Goal: Task Accomplishment & Management: Use online tool/utility

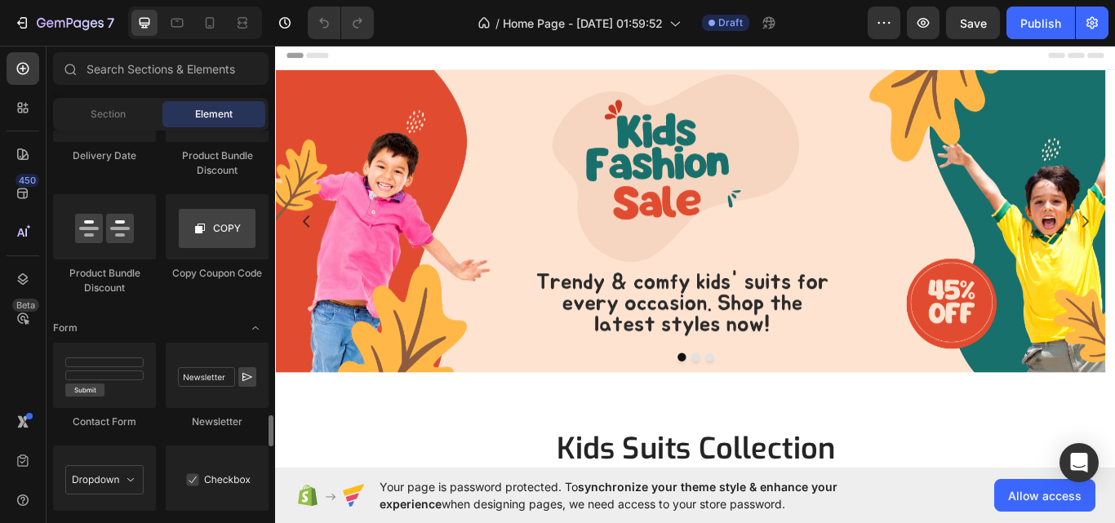
scroll to position [3538, 0]
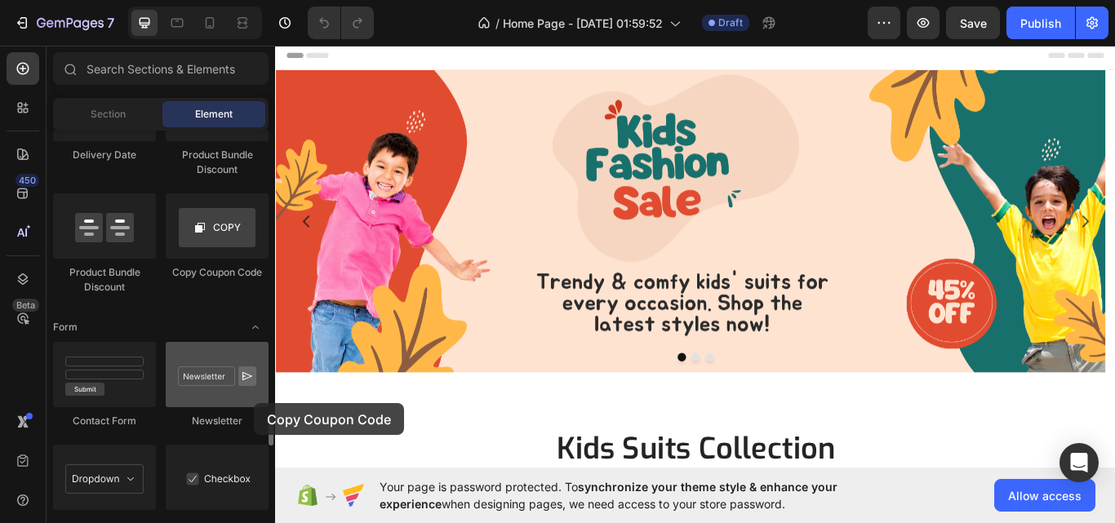
drag, startPoint x: 237, startPoint y: 262, endPoint x: 254, endPoint y: 403, distance: 142.3
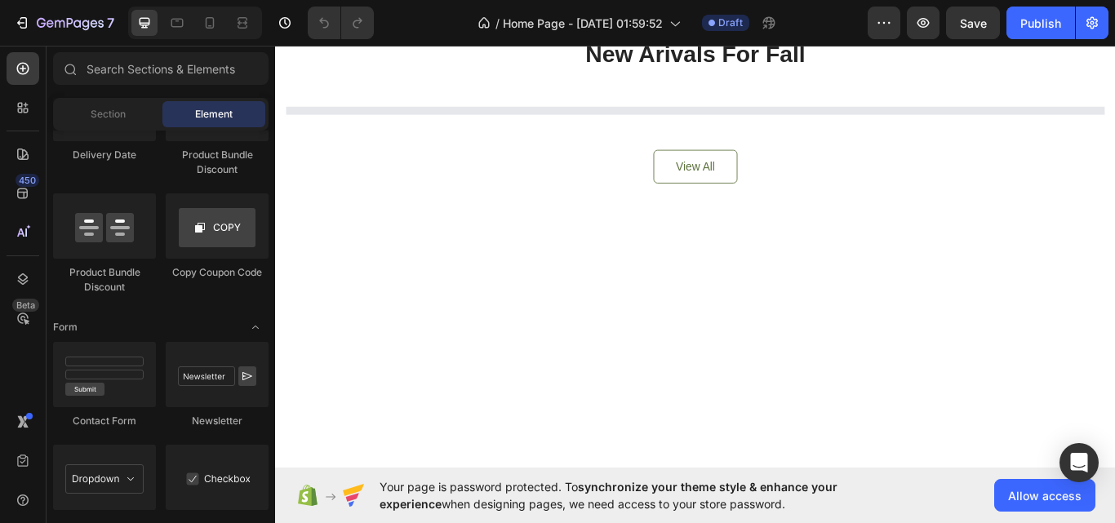
scroll to position [1285, 0]
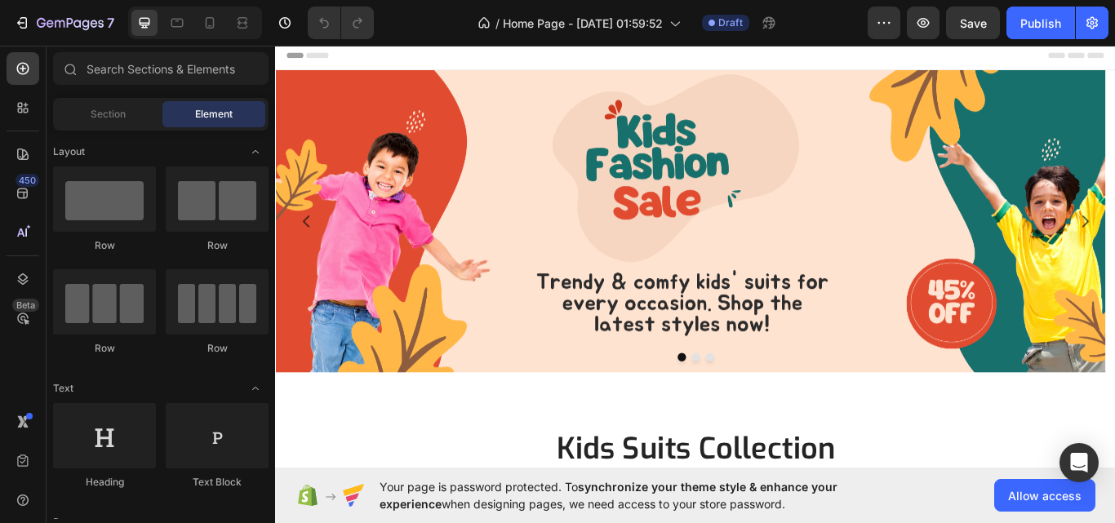
click at [463, 250] on img at bounding box center [759, 251] width 968 height 353
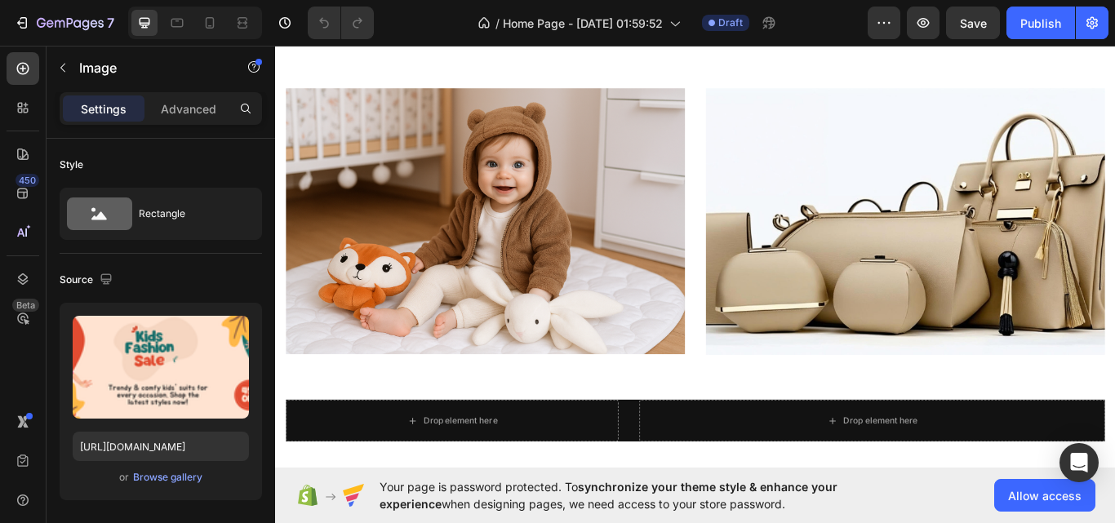
scroll to position [1058, 0]
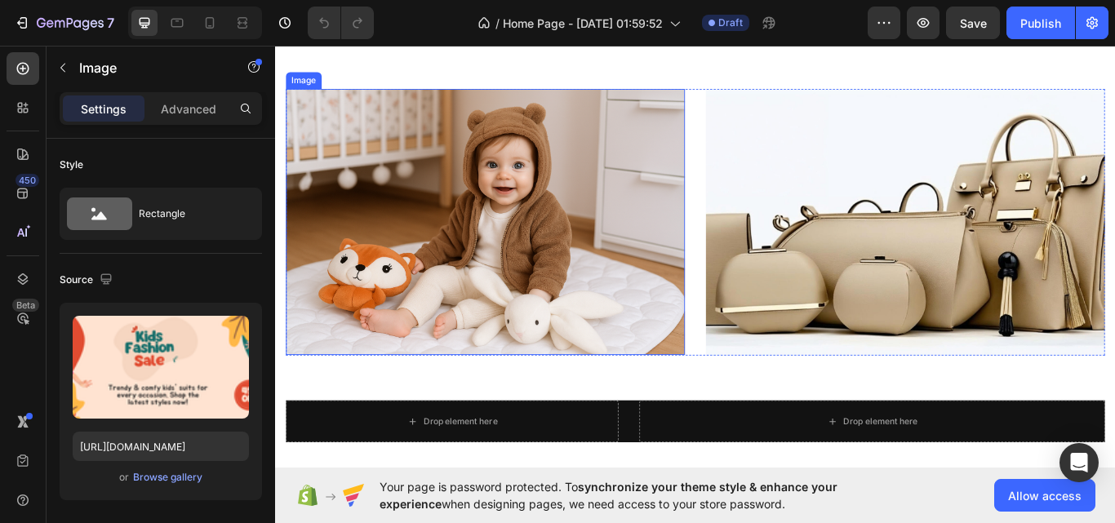
click at [566, 240] on img at bounding box center [519, 252] width 465 height 310
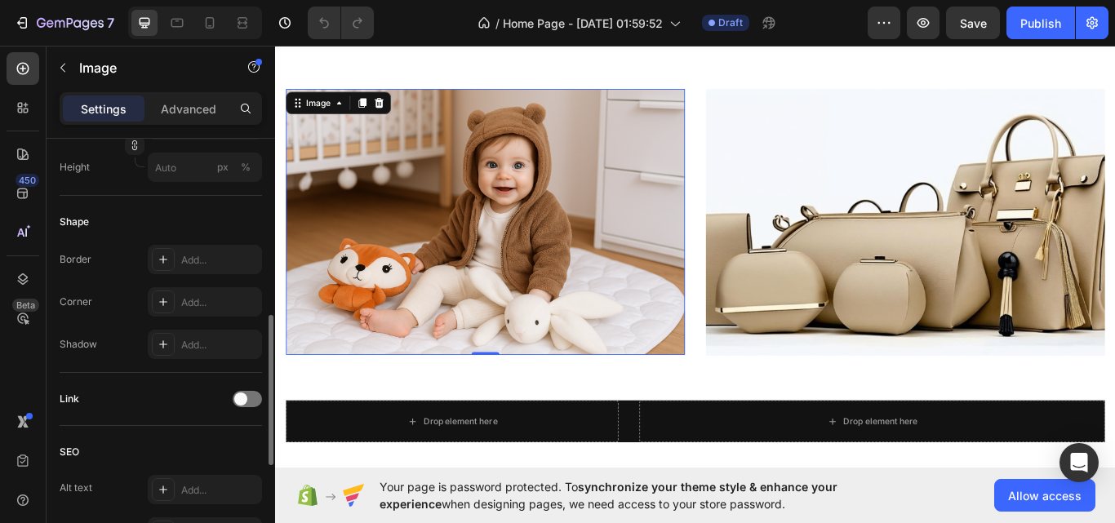
scroll to position [509, 0]
click at [247, 398] on div at bounding box center [247, 399] width 29 height 16
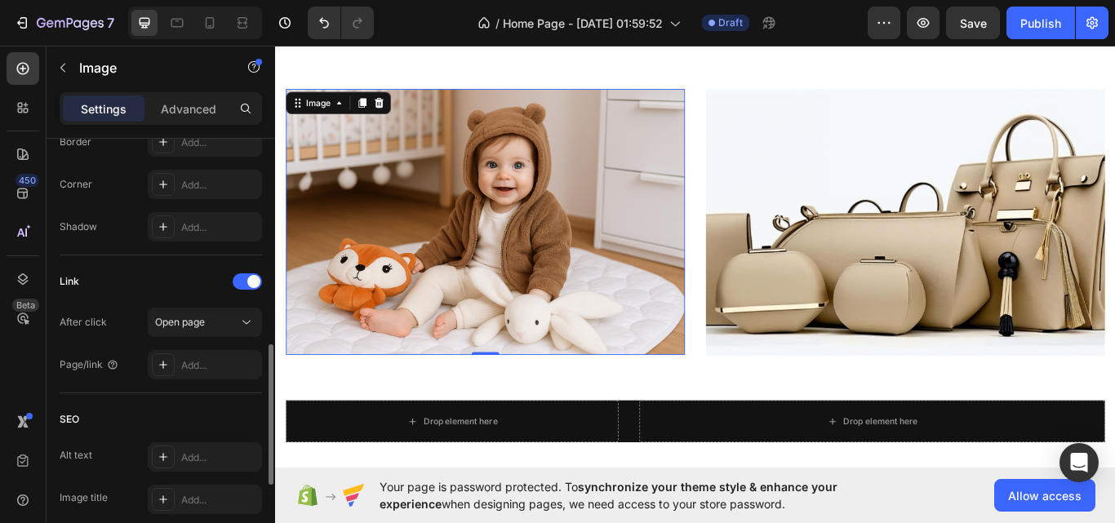
scroll to position [627, 0]
click at [172, 363] on div at bounding box center [163, 364] width 23 height 23
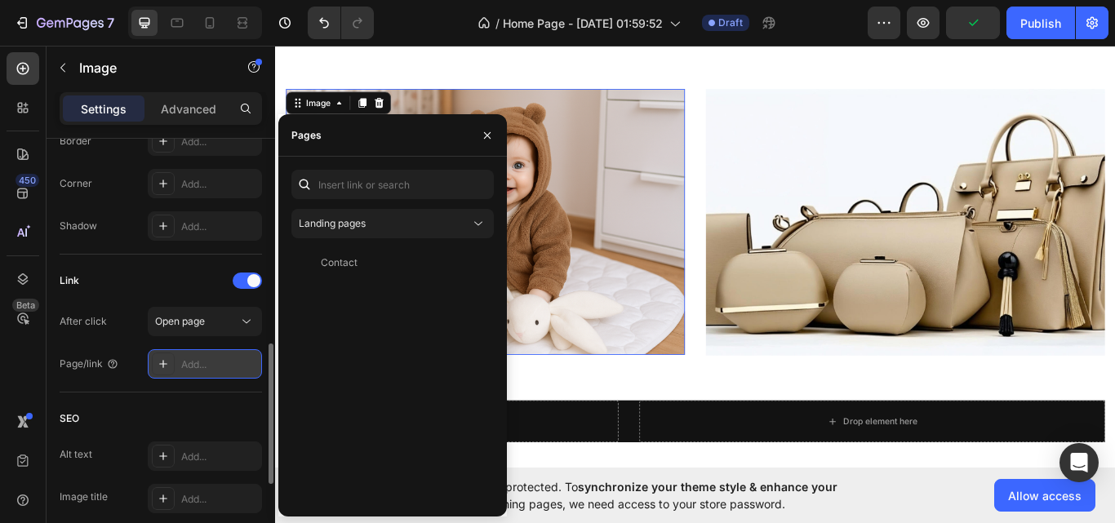
click at [172, 363] on div at bounding box center [163, 364] width 23 height 23
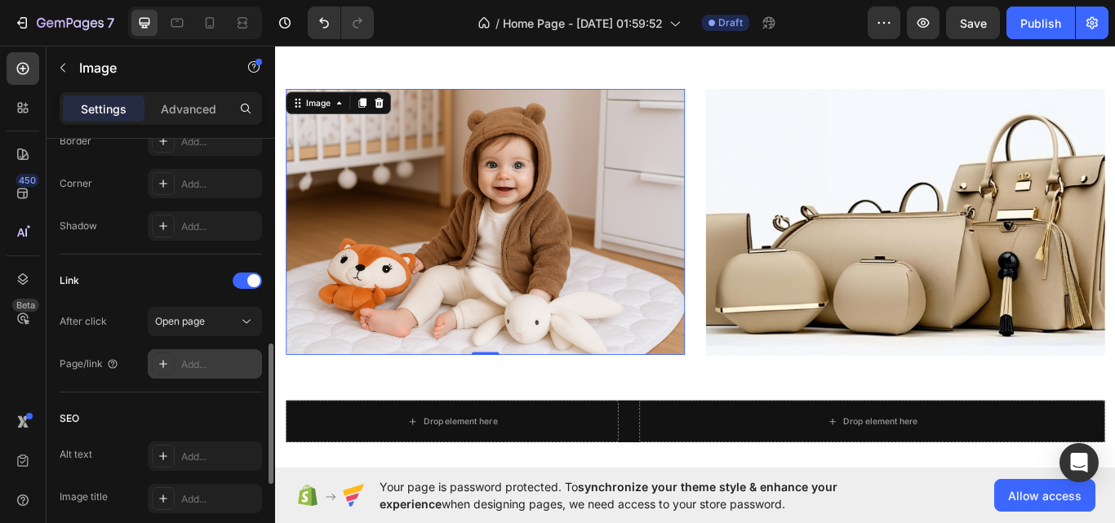
click at [172, 363] on div at bounding box center [163, 364] width 23 height 23
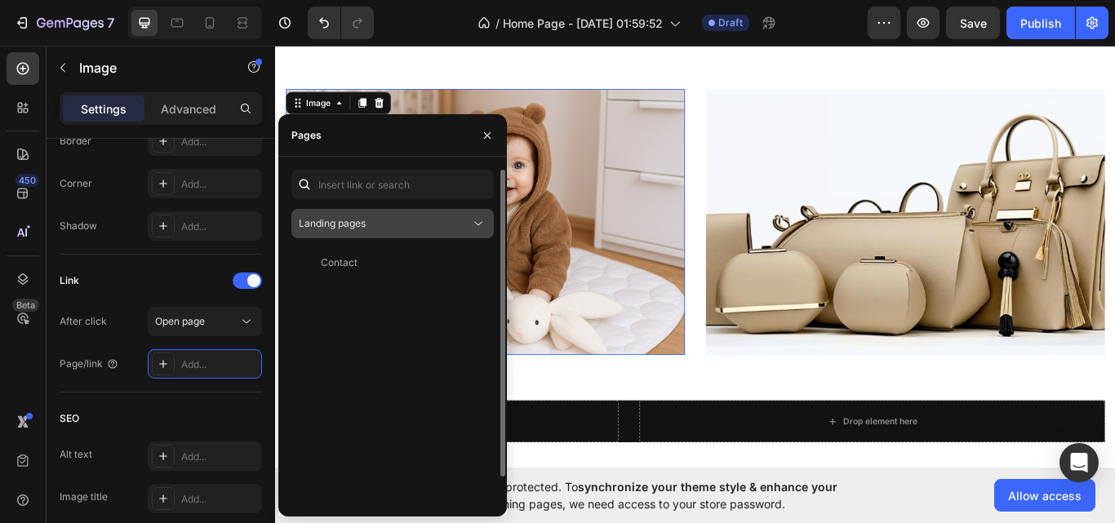
click at [441, 222] on div "Landing pages" at bounding box center [384, 223] width 171 height 15
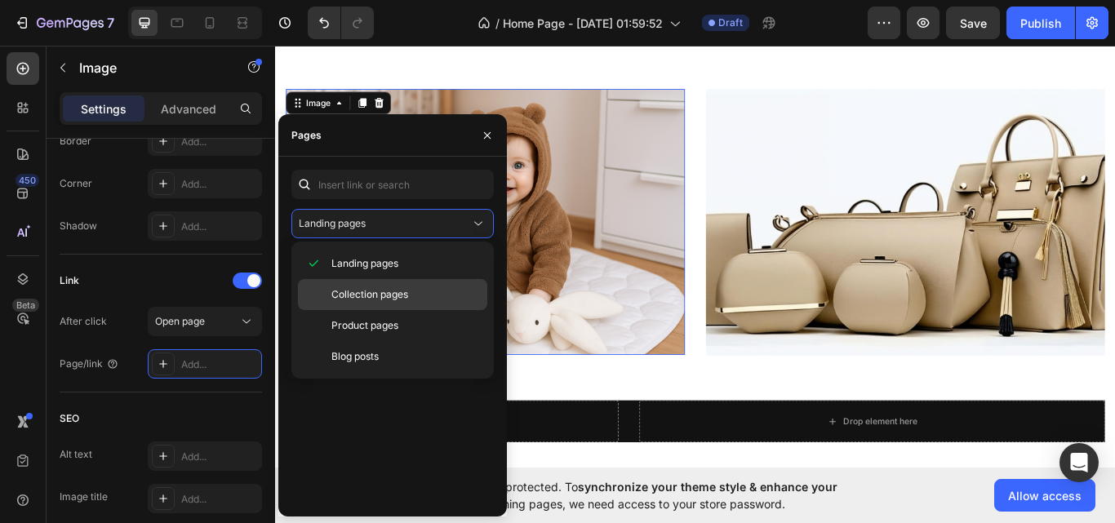
click at [418, 293] on p "Collection pages" at bounding box center [405, 294] width 149 height 15
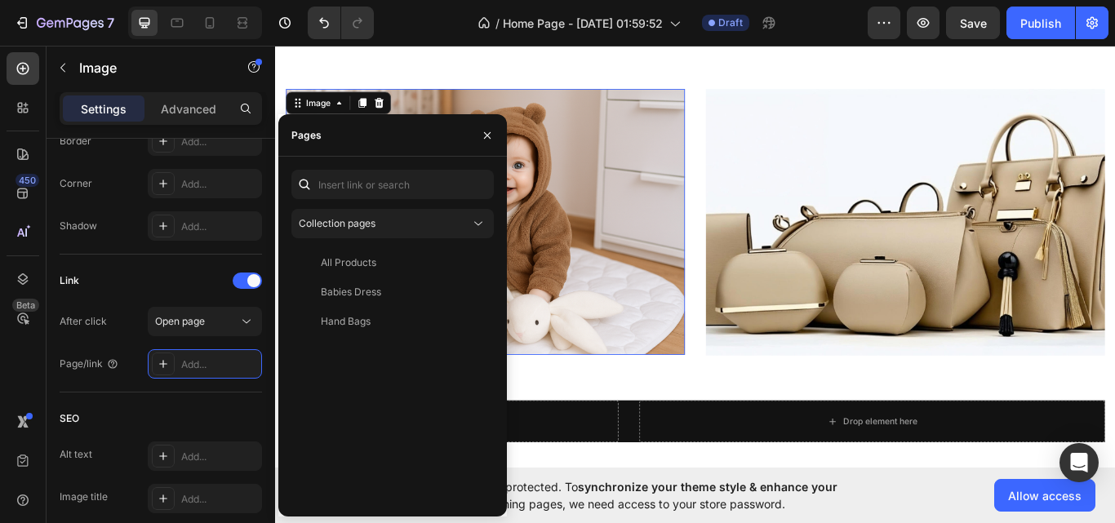
click at [418, 293] on div "Babies Dress" at bounding box center [389, 292] width 183 height 15
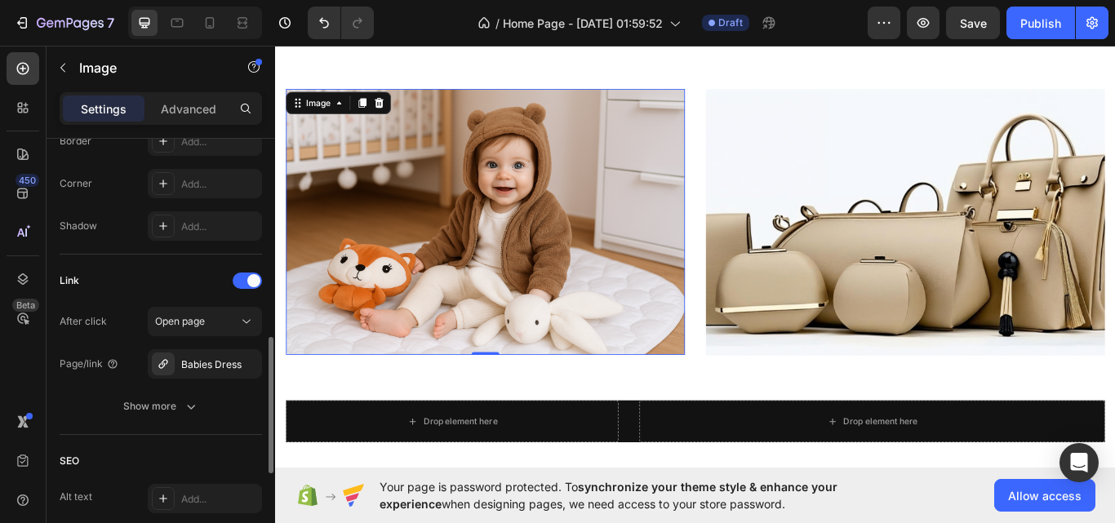
click at [188, 274] on div "Link" at bounding box center [161, 281] width 202 height 26
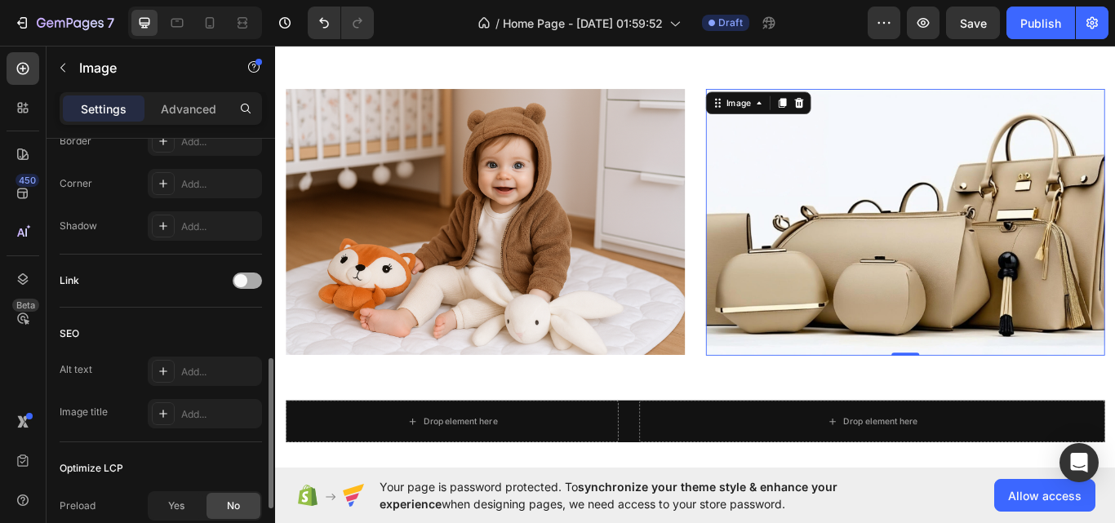
click at [250, 287] on div at bounding box center [247, 281] width 29 height 16
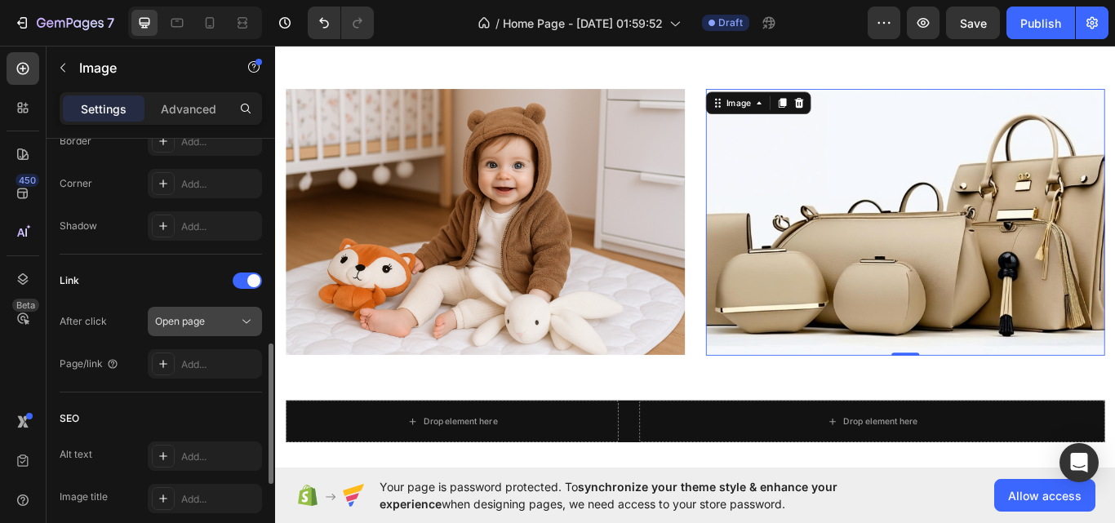
click at [211, 330] on button "Open page" at bounding box center [205, 321] width 114 height 29
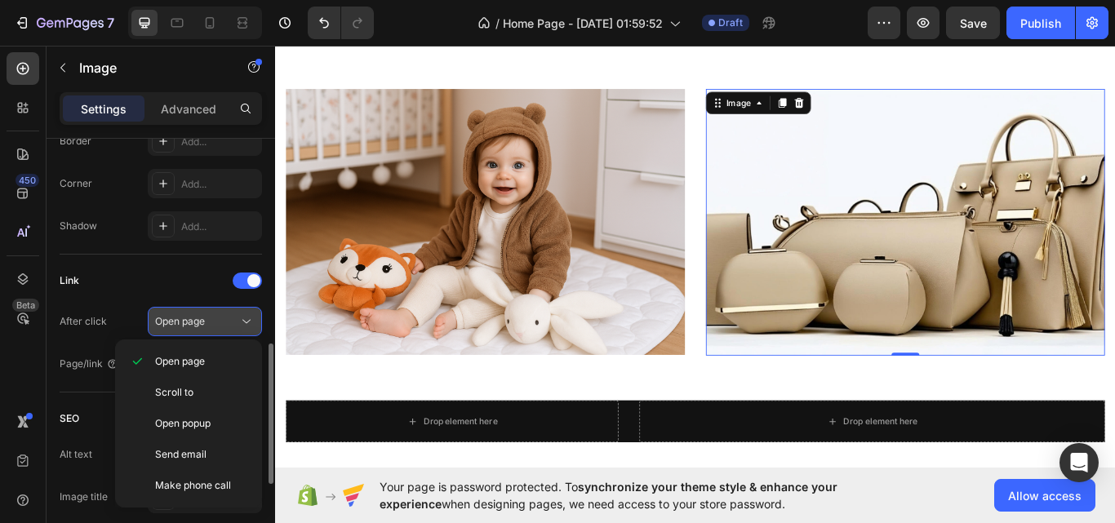
click at [194, 334] on button "Open page" at bounding box center [205, 321] width 114 height 29
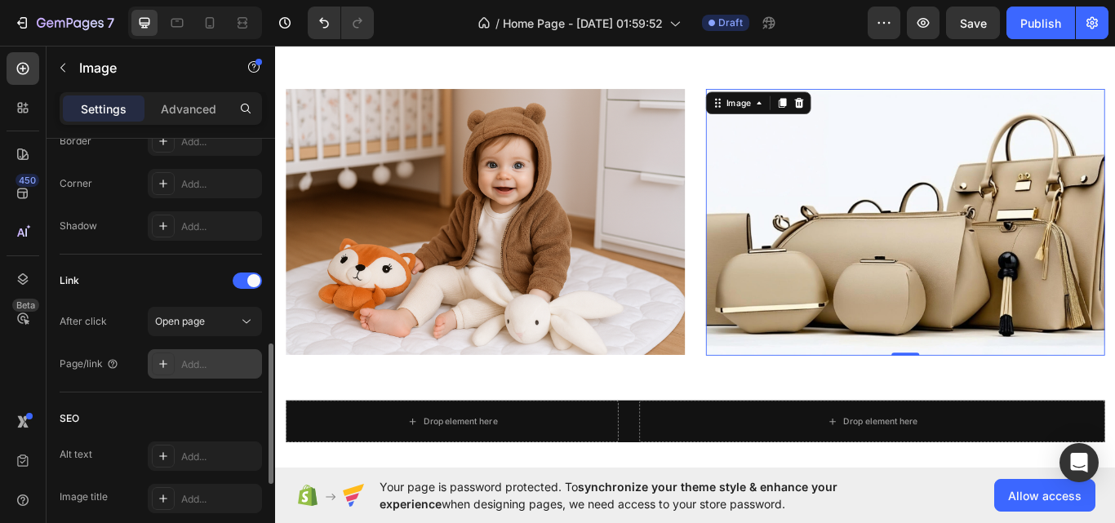
click at [198, 360] on div "Add..." at bounding box center [219, 365] width 77 height 15
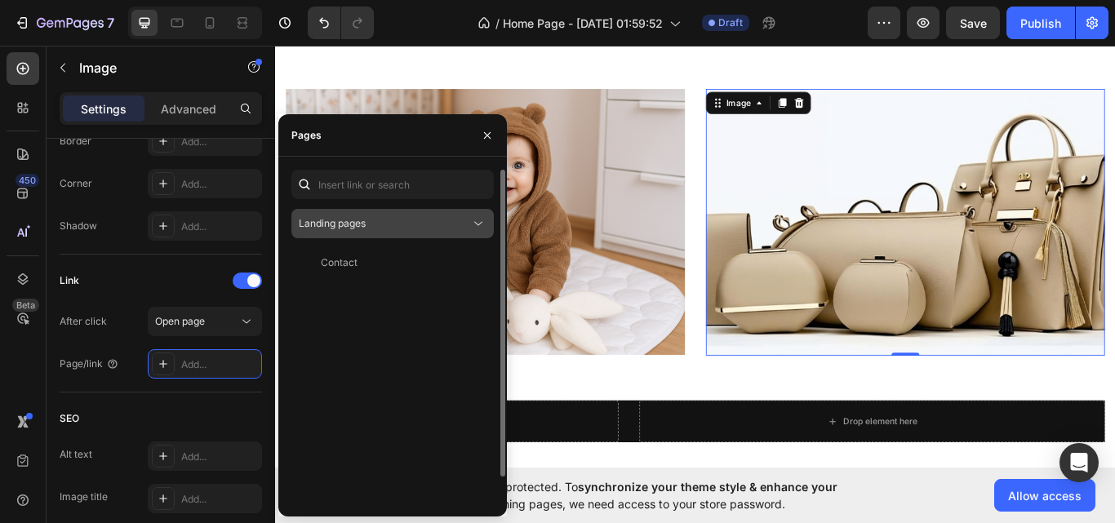
click at [438, 225] on div "Landing pages" at bounding box center [384, 223] width 171 height 15
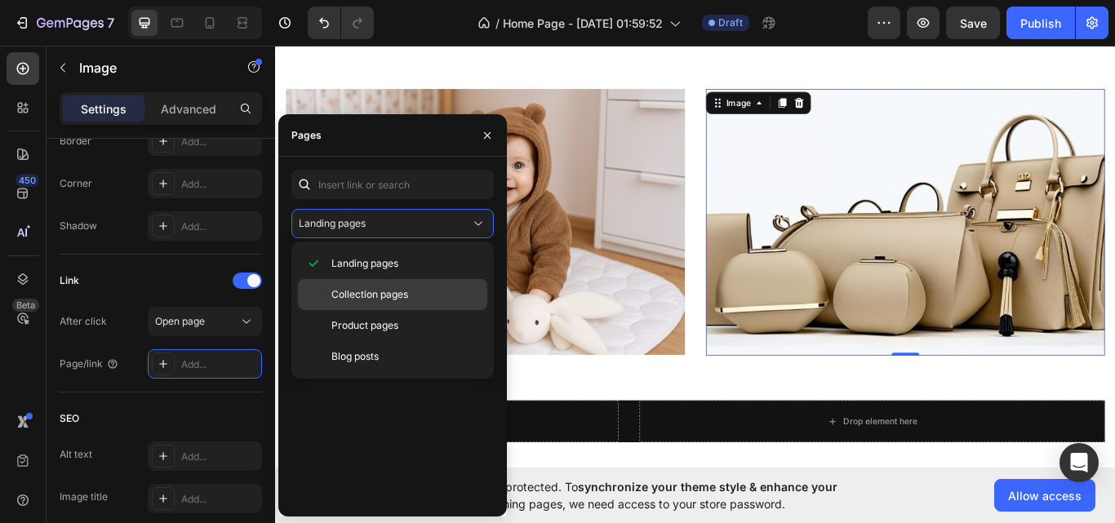
click at [408, 288] on span "Collection pages" at bounding box center [369, 294] width 77 height 15
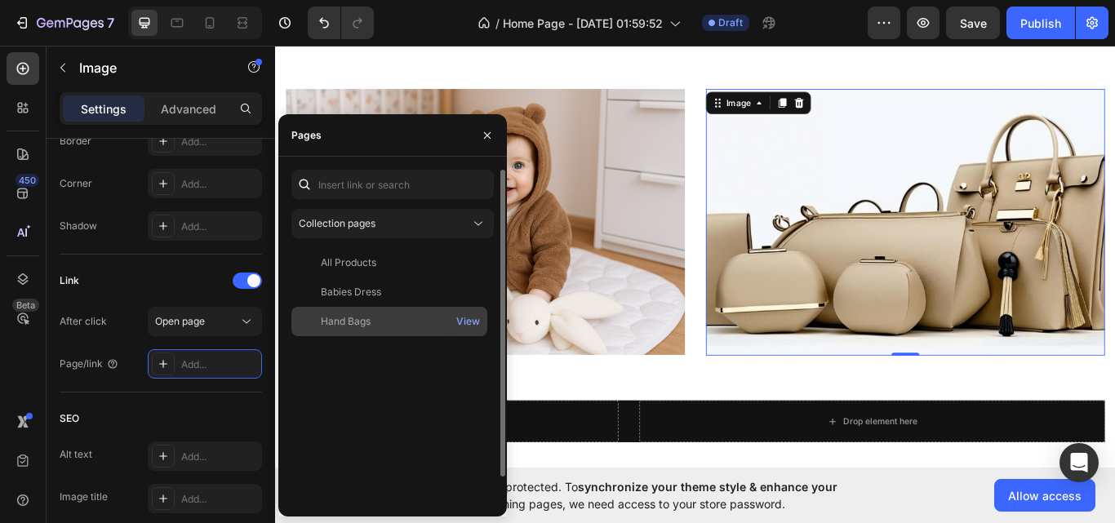
click at [367, 317] on div "Hand Bags" at bounding box center [346, 321] width 50 height 15
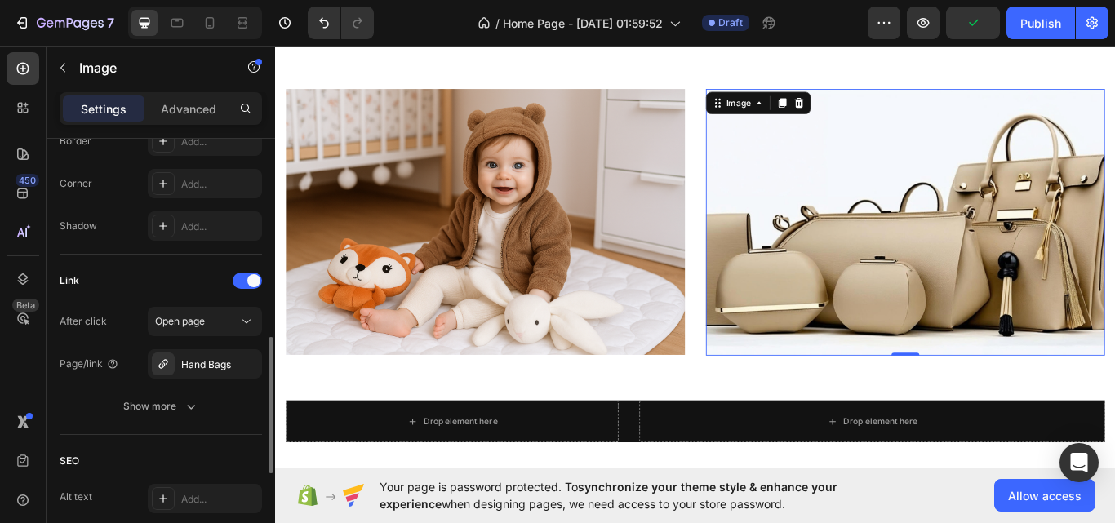
click at [84, 380] on div "After click Open page Page/link Hand Bags Show more" at bounding box center [161, 364] width 202 height 114
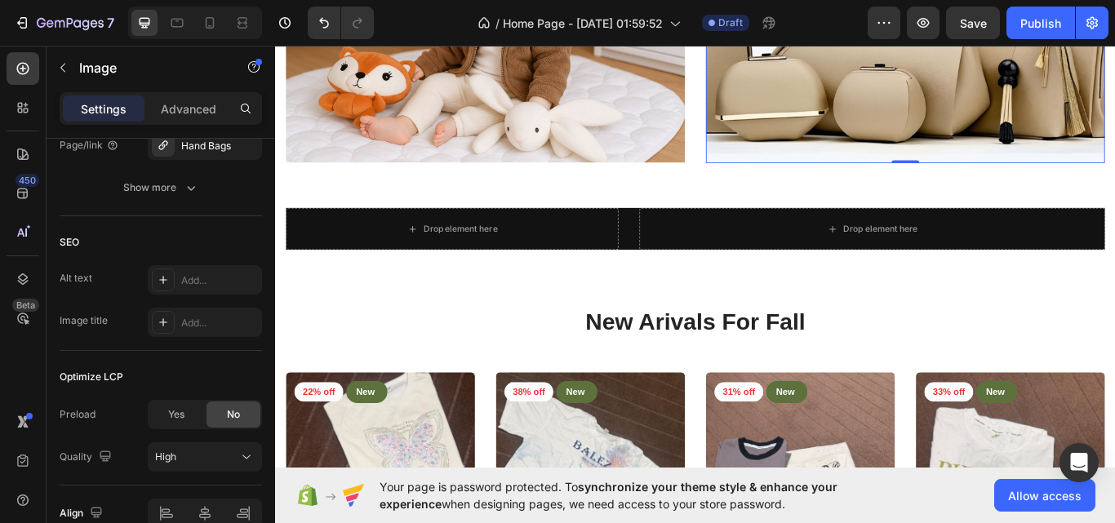
scroll to position [1278, 0]
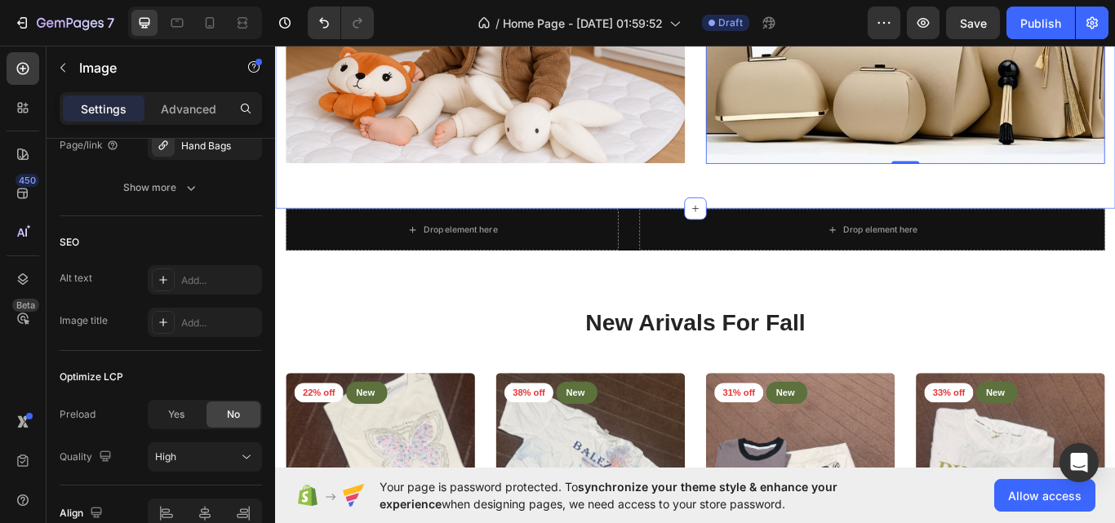
click at [650, 229] on div "Image Image 0 Row Section 4" at bounding box center [765, 54] width 980 height 363
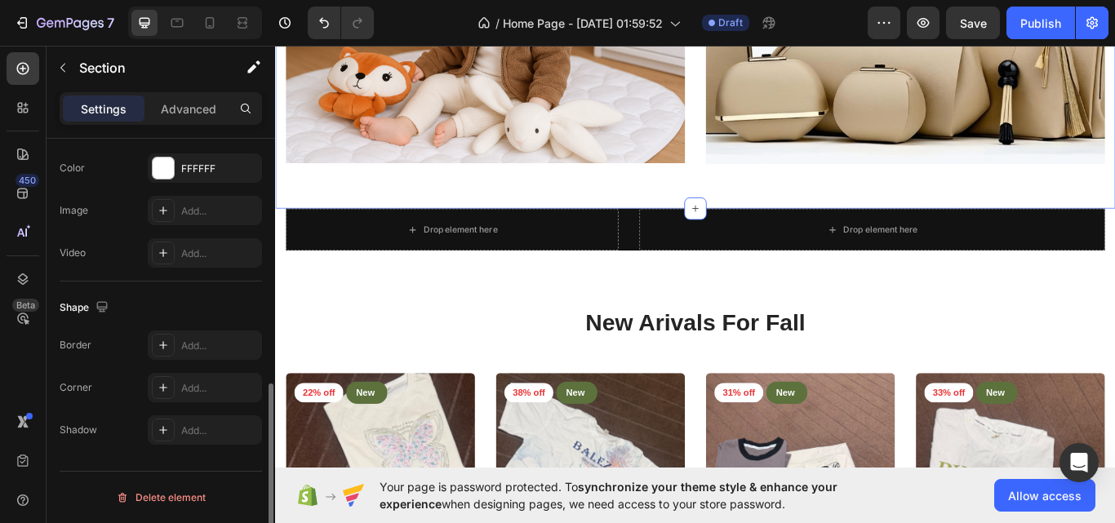
scroll to position [0, 0]
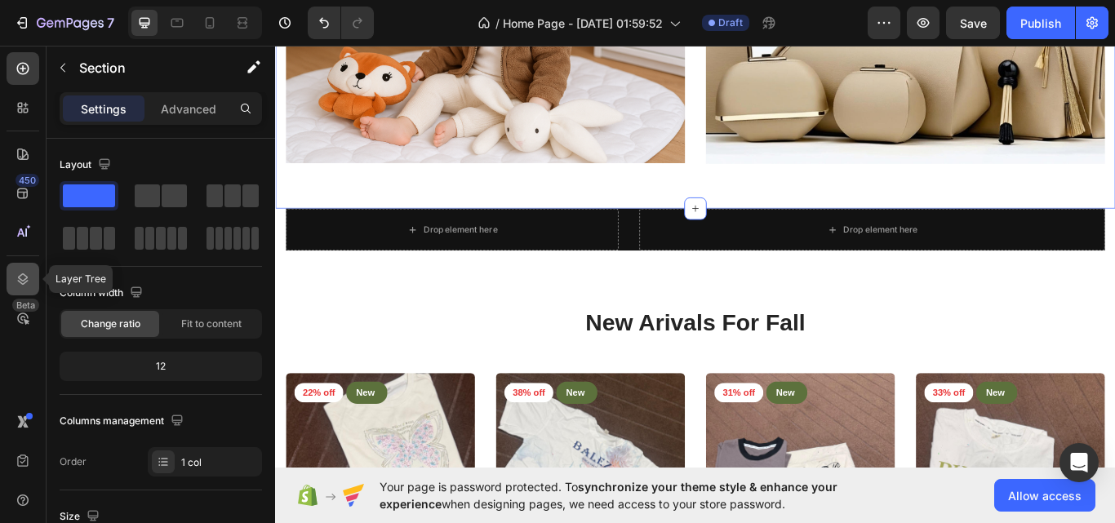
click at [25, 269] on div at bounding box center [23, 279] width 33 height 33
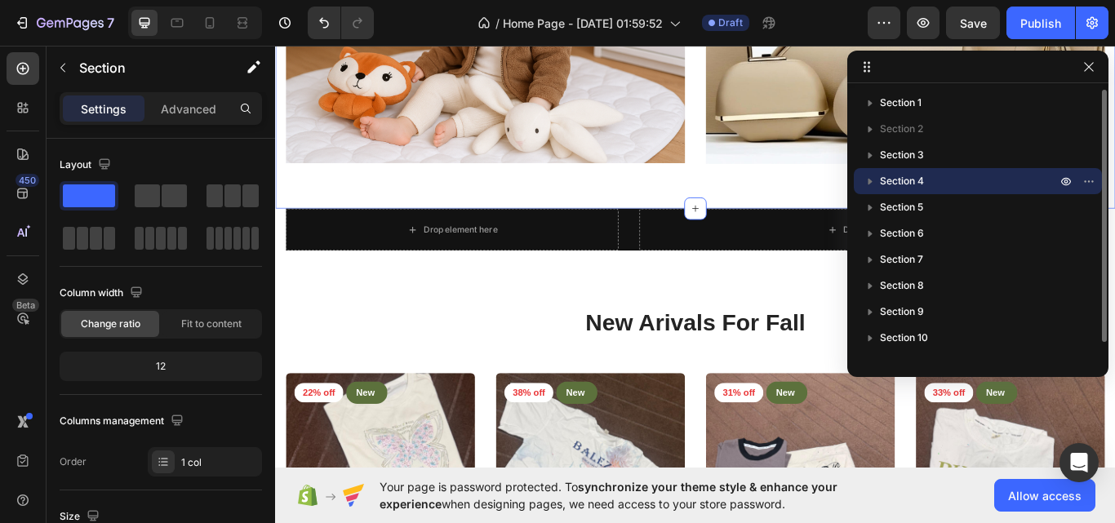
click at [954, 176] on p "Section 4" at bounding box center [970, 181] width 180 height 16
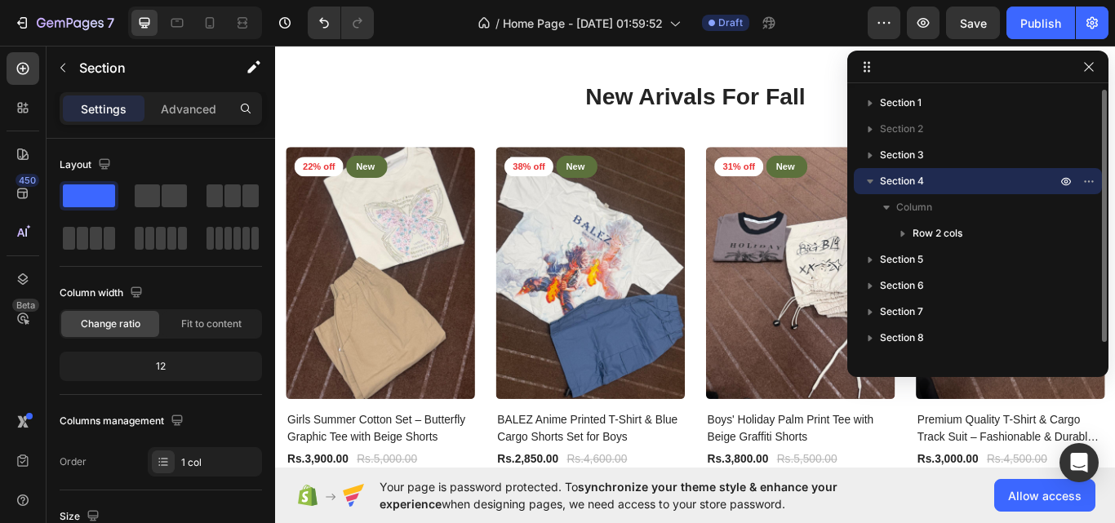
scroll to position [1052, 0]
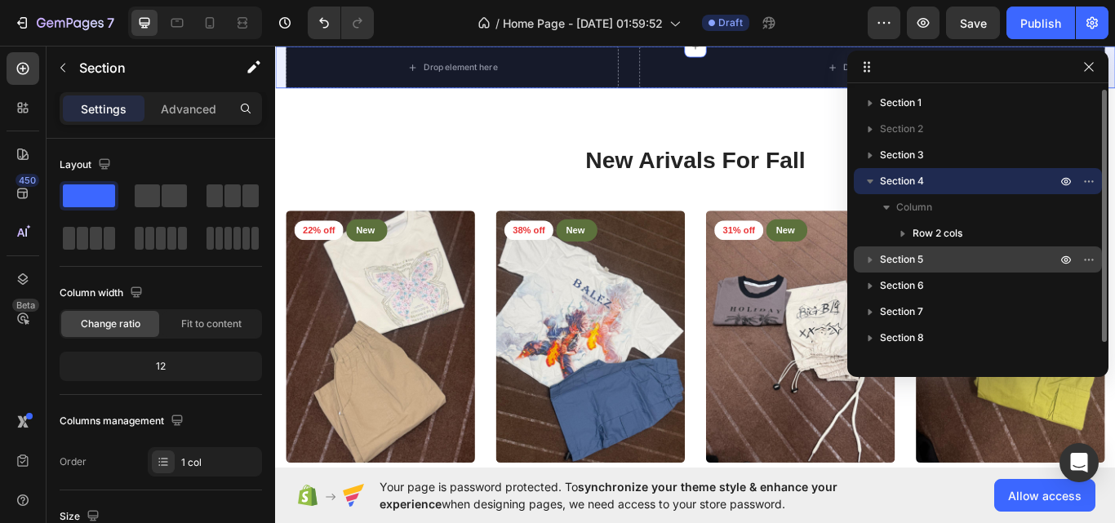
click at [941, 256] on p "Section 5" at bounding box center [970, 259] width 180 height 16
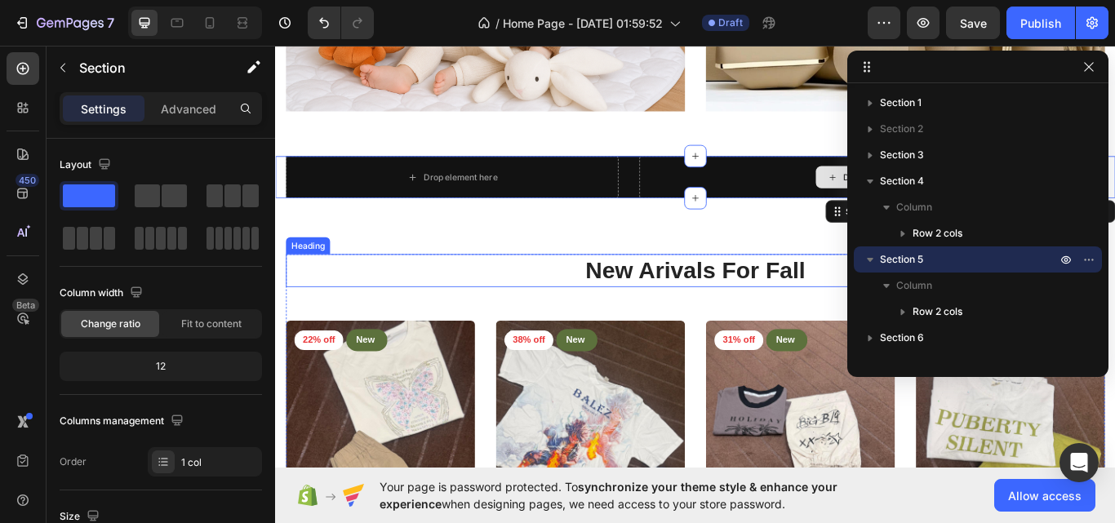
scroll to position [922, 0]
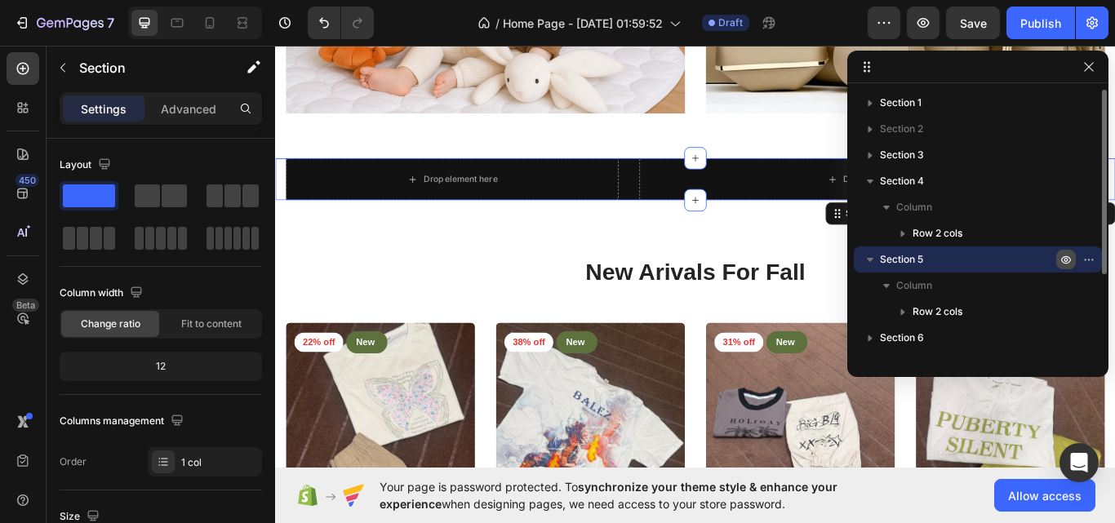
click at [1092, 259] on icon "button" at bounding box center [1093, 260] width 2 height 2
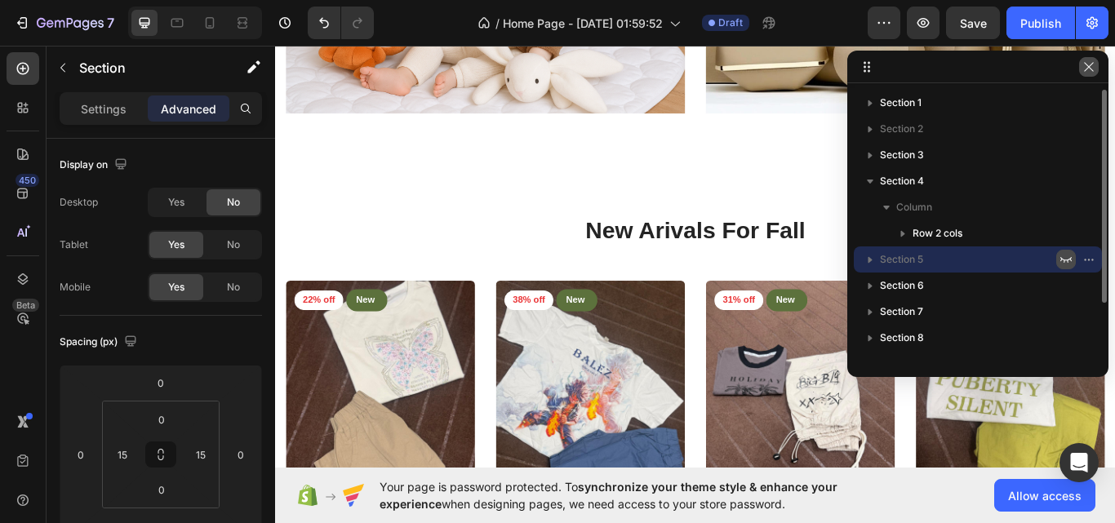
click at [1086, 63] on icon "button" at bounding box center [1089, 66] width 13 height 13
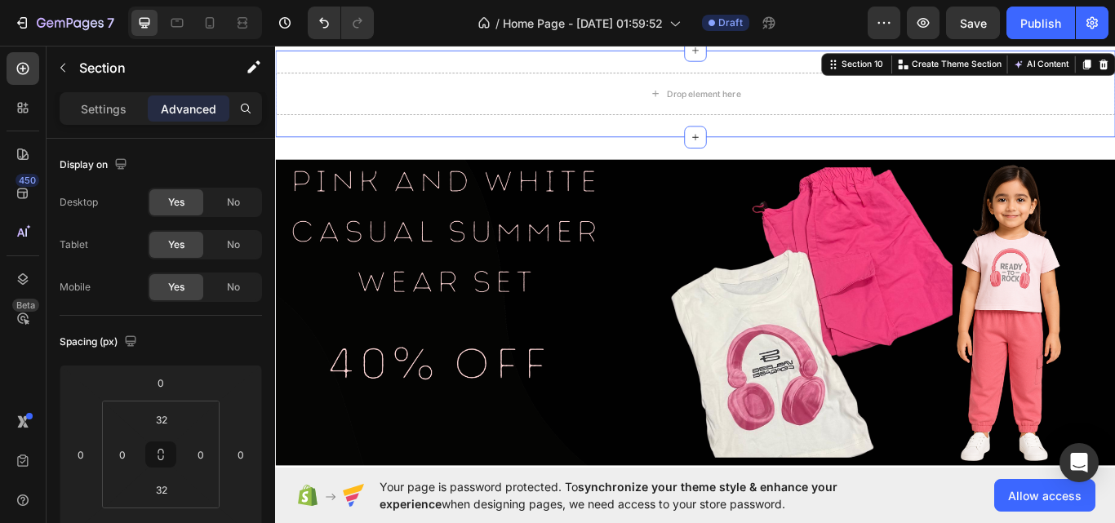
scroll to position [2859, 0]
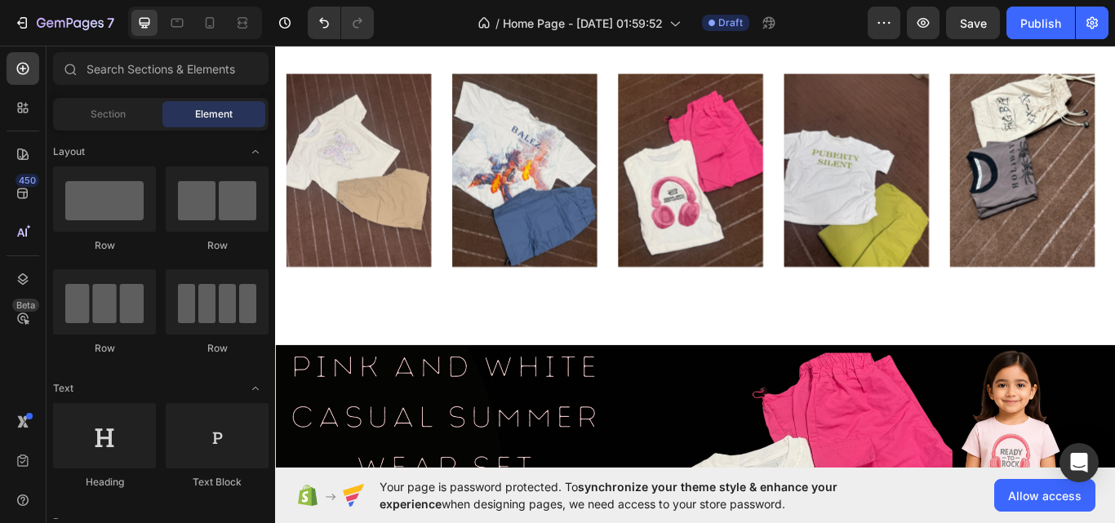
scroll to position [2648, 0]
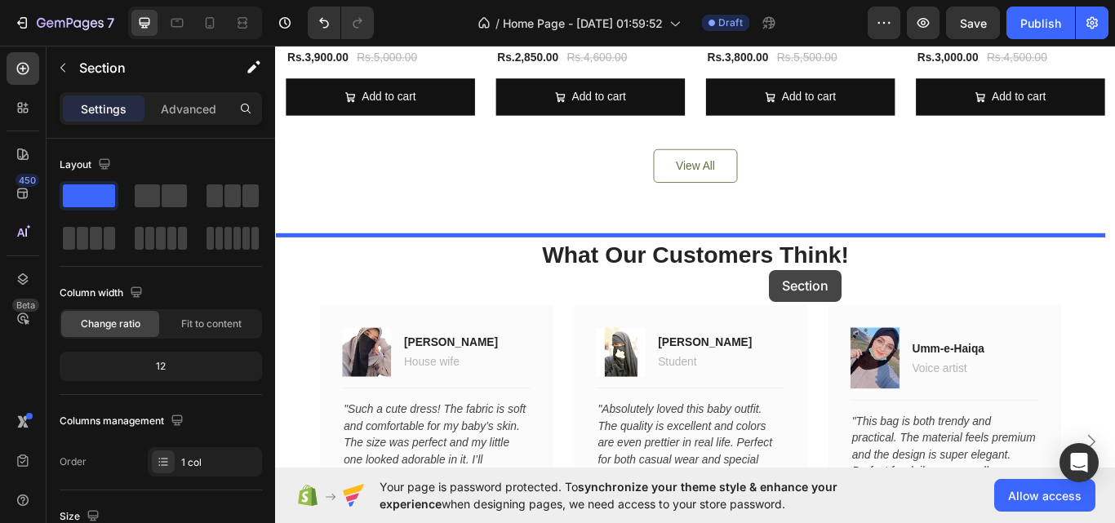
scroll to position [1604, 0]
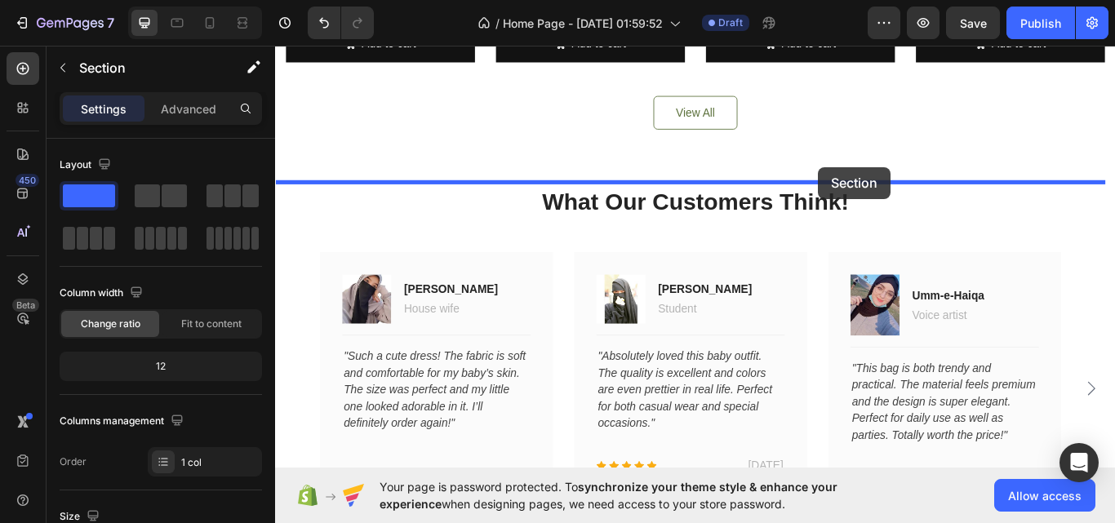
drag, startPoint x: 911, startPoint y: 354, endPoint x: 908, endPoint y: 188, distance: 166.6
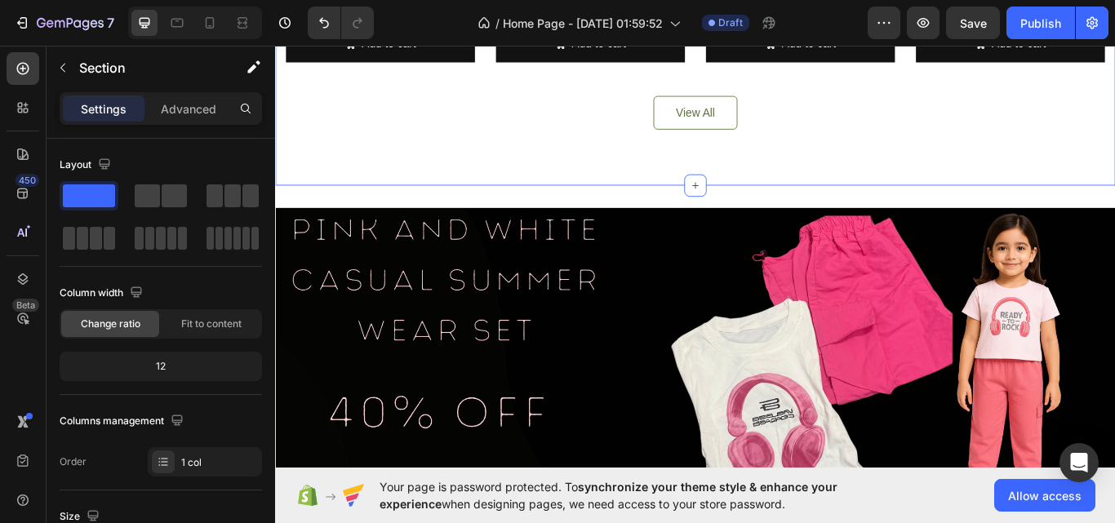
click at [201, 111] on p "Advanced" at bounding box center [189, 108] width 56 height 17
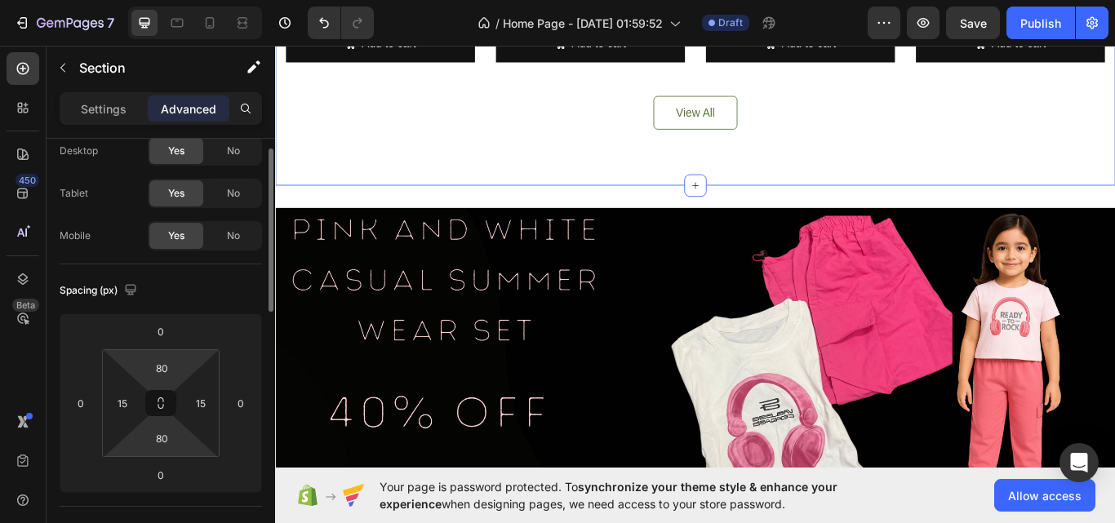
scroll to position [52, 0]
click at [168, 441] on input "80" at bounding box center [161, 437] width 33 height 24
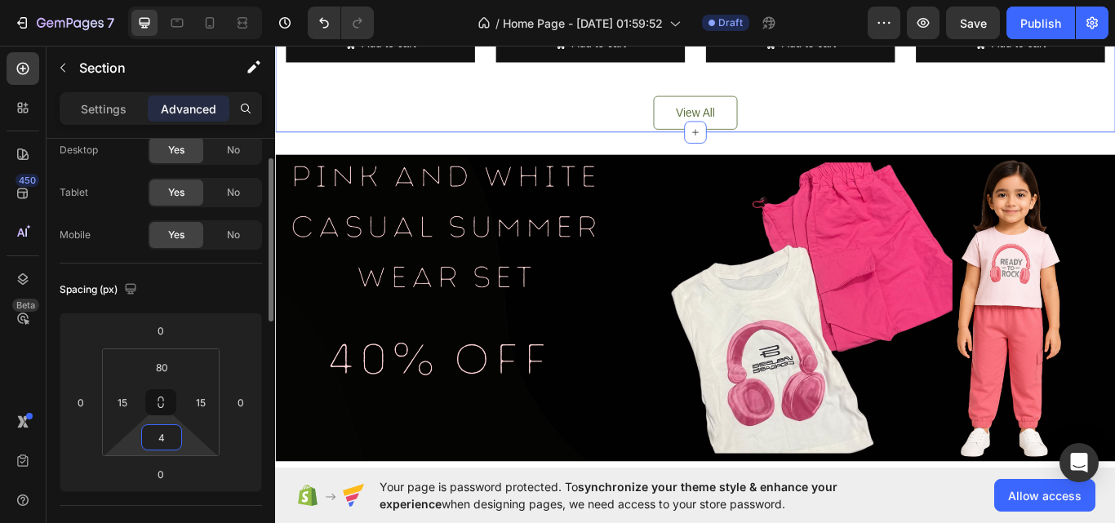
type input "40"
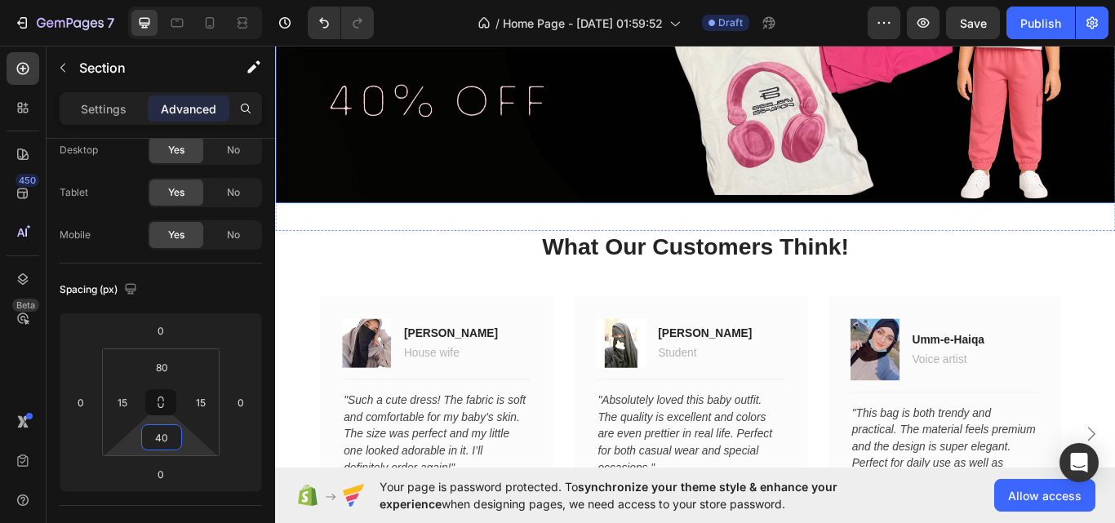
scroll to position [1729, 0]
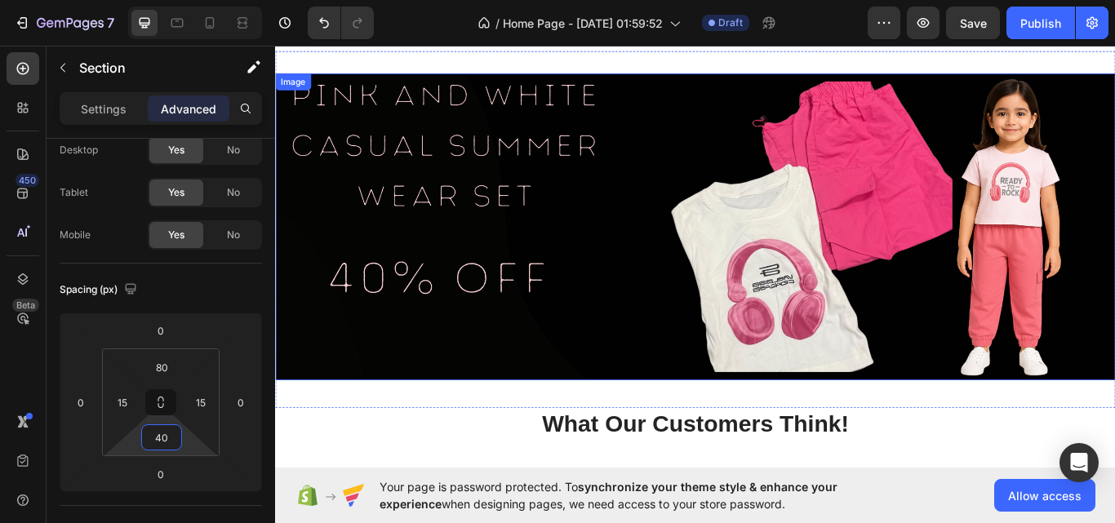
click at [674, 212] on img at bounding box center [765, 258] width 980 height 358
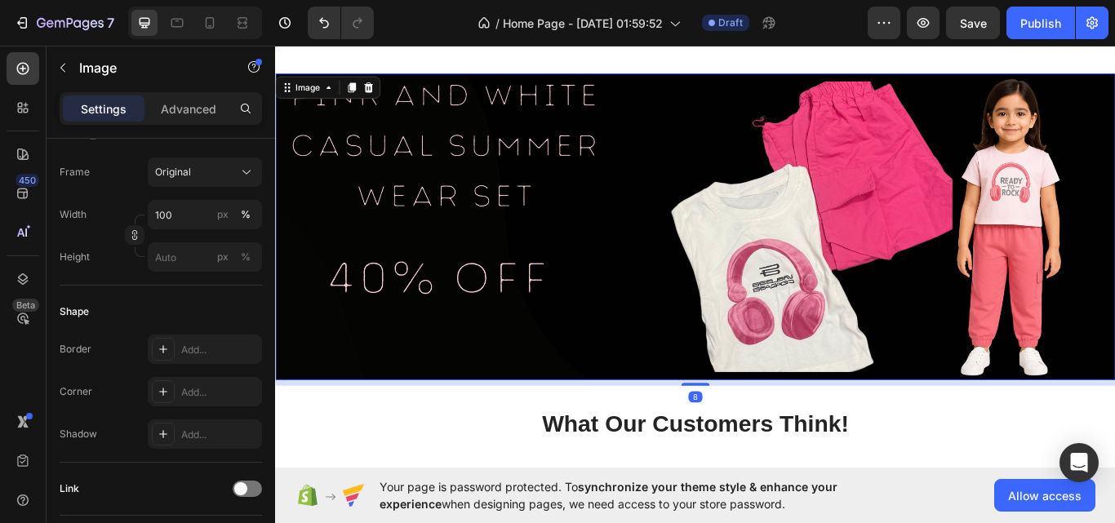
scroll to position [678, 0]
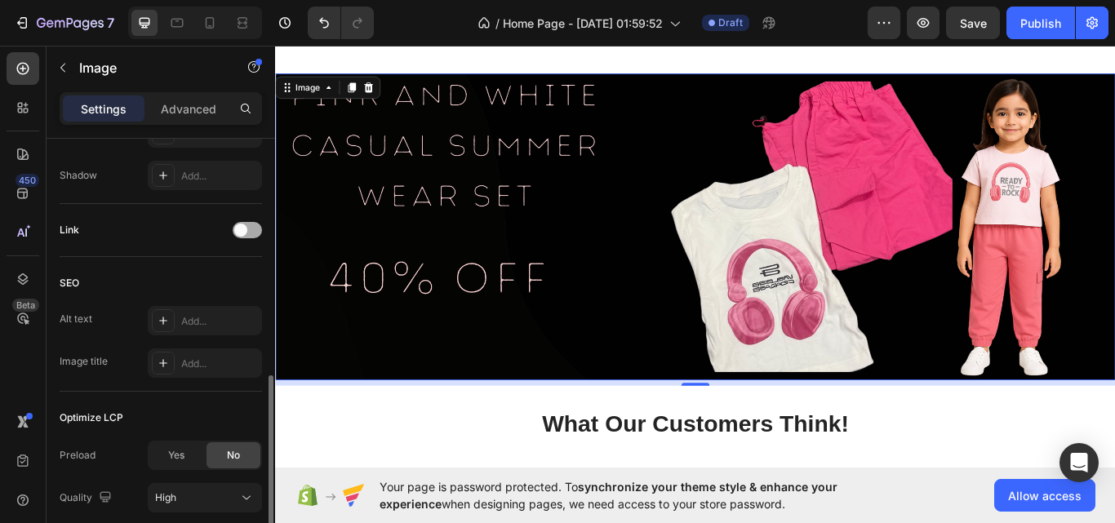
click at [247, 227] on span at bounding box center [240, 230] width 13 height 13
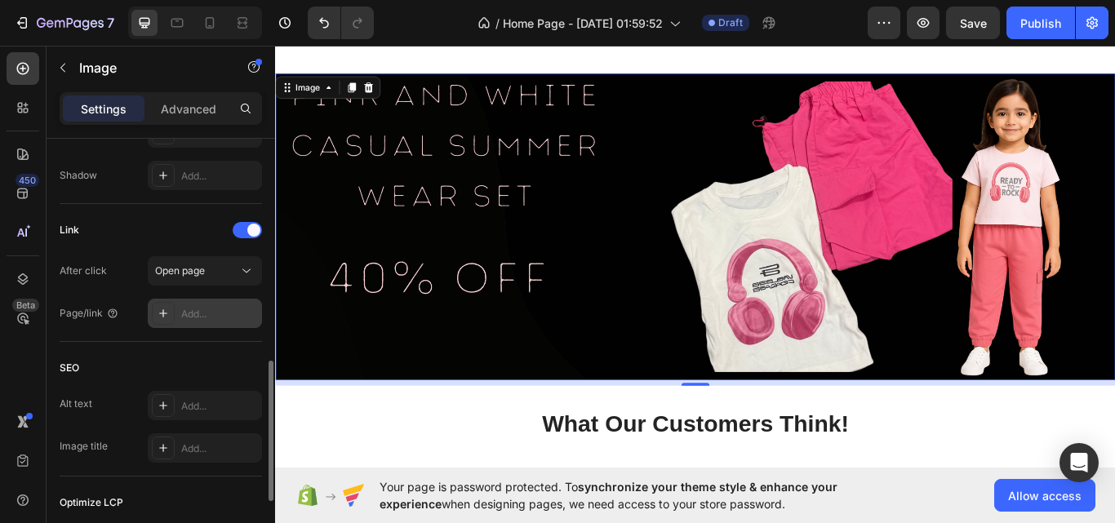
click at [198, 309] on div "Add..." at bounding box center [219, 314] width 77 height 15
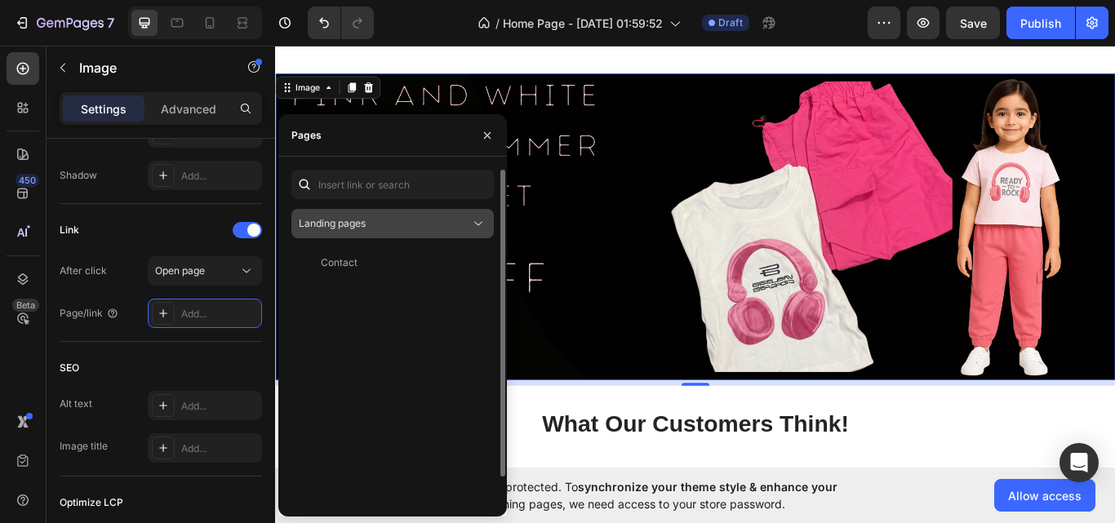
click at [432, 228] on div "Landing pages" at bounding box center [384, 223] width 171 height 15
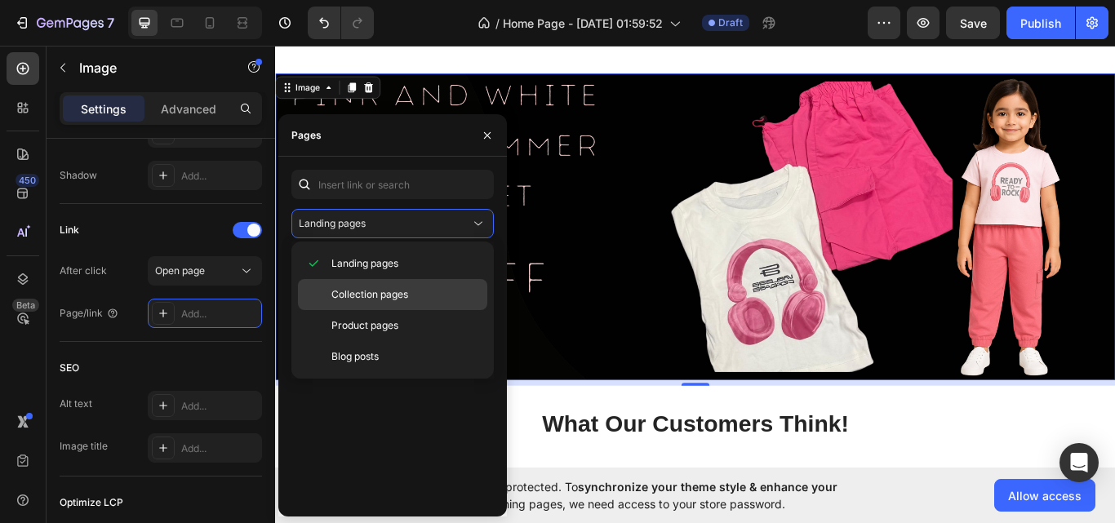
click at [417, 290] on p "Collection pages" at bounding box center [405, 294] width 149 height 15
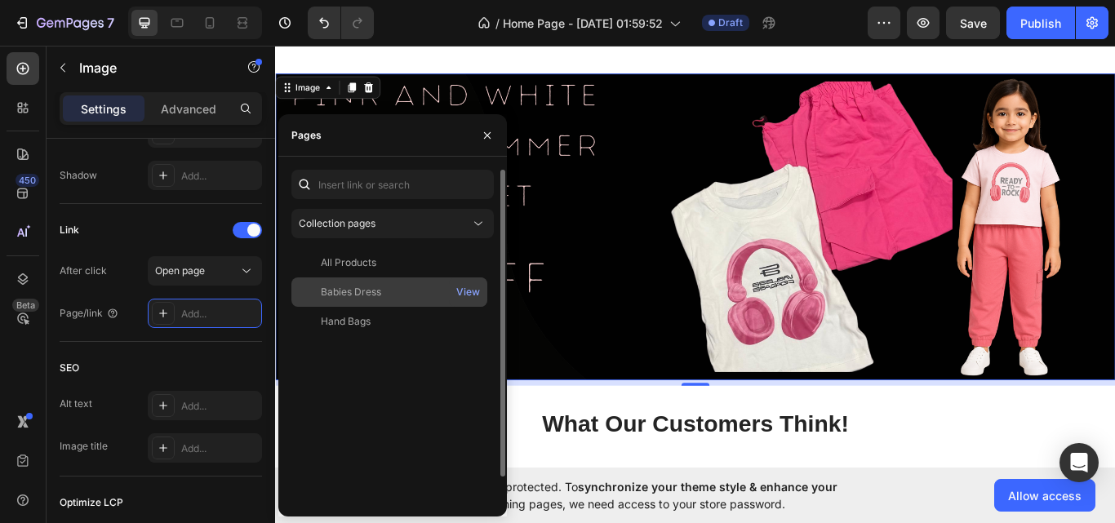
click at [453, 287] on div "View" at bounding box center [468, 292] width 38 height 29
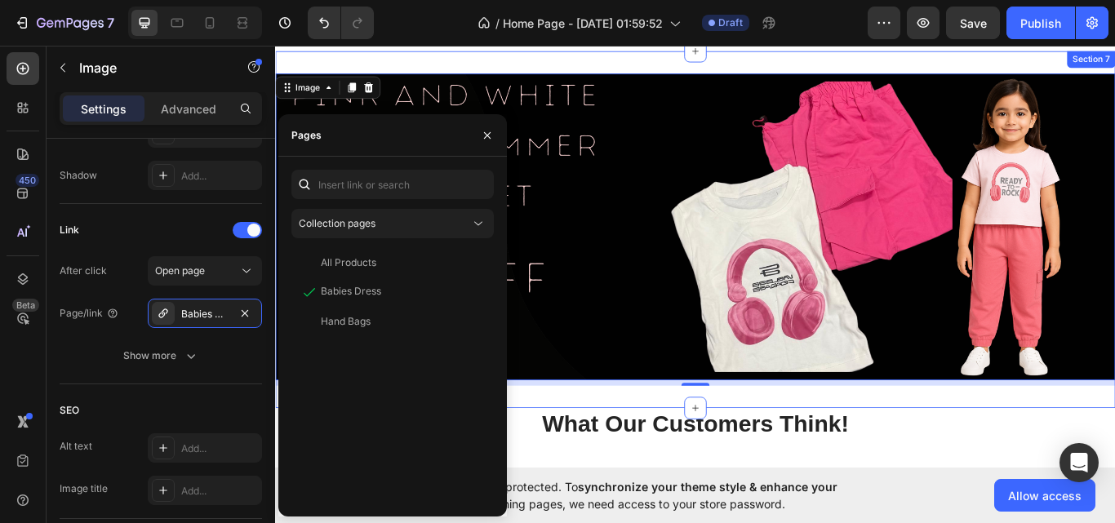
click at [852, 457] on div "Image 8 Section 7" at bounding box center [765, 261] width 980 height 416
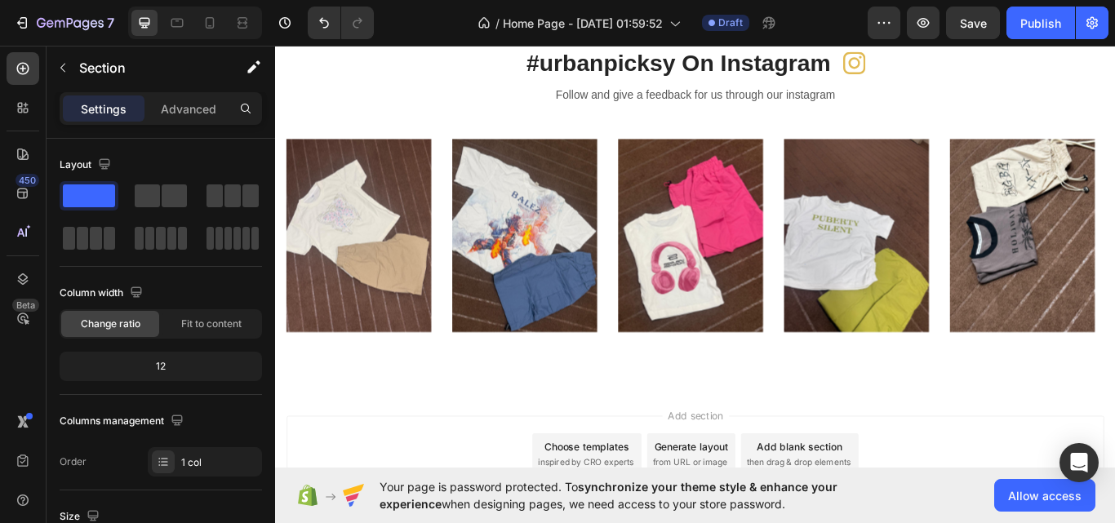
scroll to position [3088, 0]
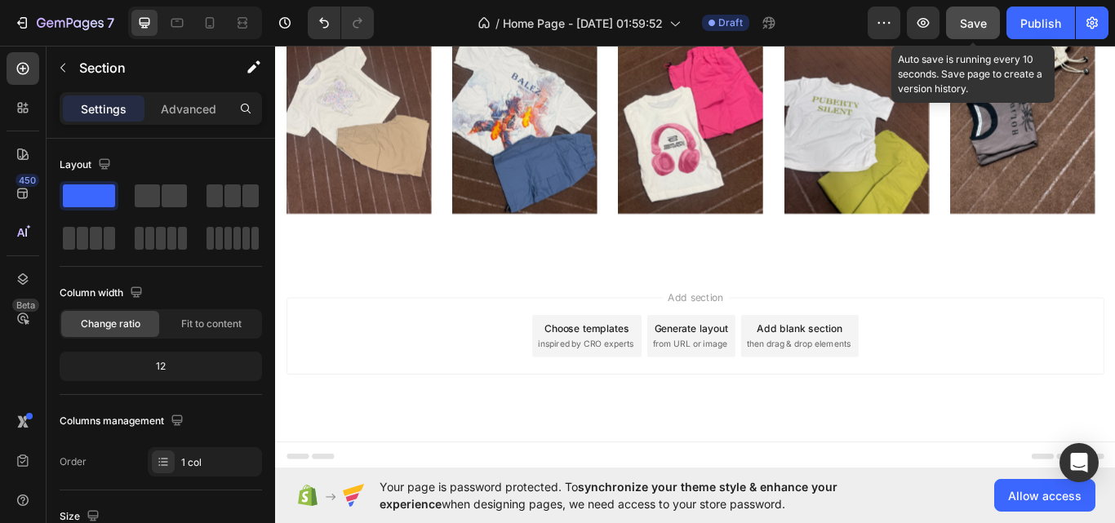
click at [985, 22] on span "Save" at bounding box center [973, 23] width 27 height 14
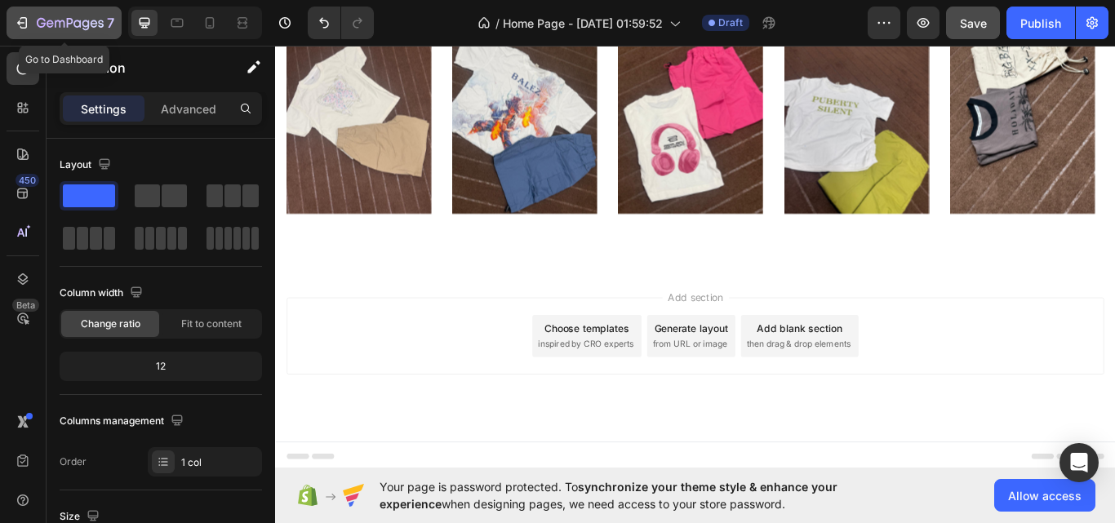
click at [11, 20] on button "7" at bounding box center [64, 23] width 115 height 33
